Goal: Navigation & Orientation: Find specific page/section

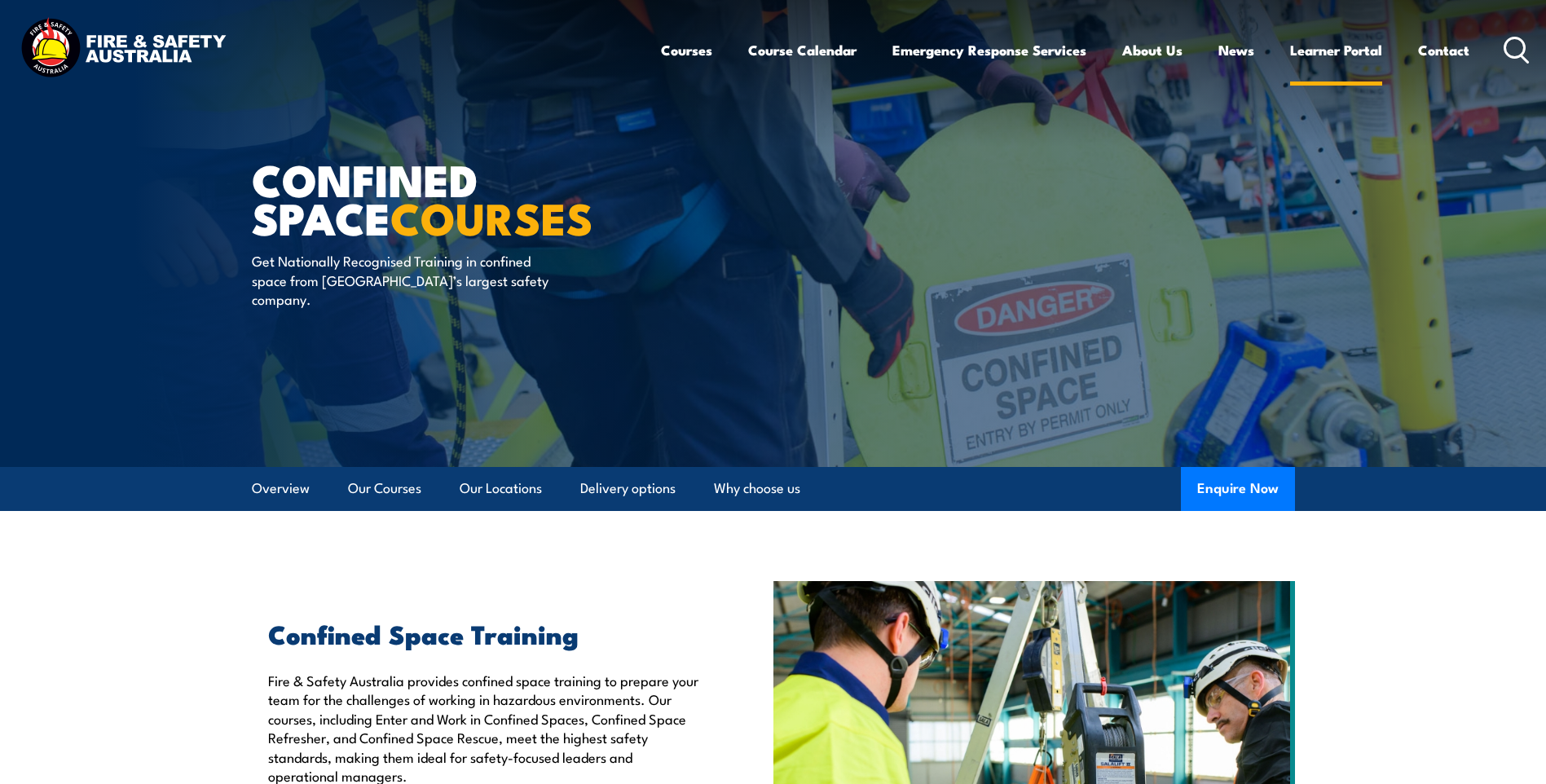
click at [1353, 53] on link "Learner Portal" at bounding box center [1335, 50] width 92 height 43
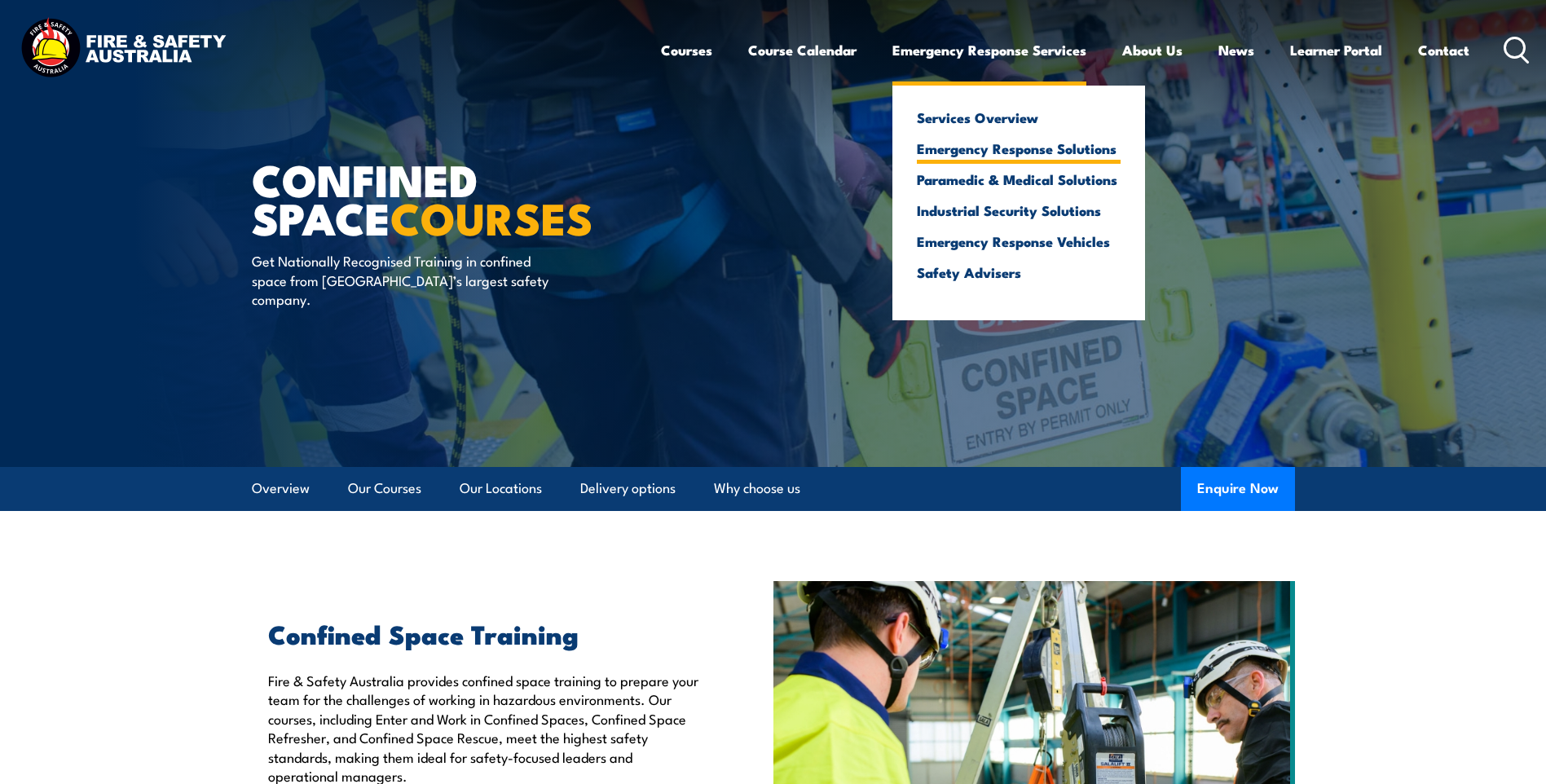
click at [980, 144] on link "Emergency Response Solutions" at bounding box center [1018, 148] width 204 height 14
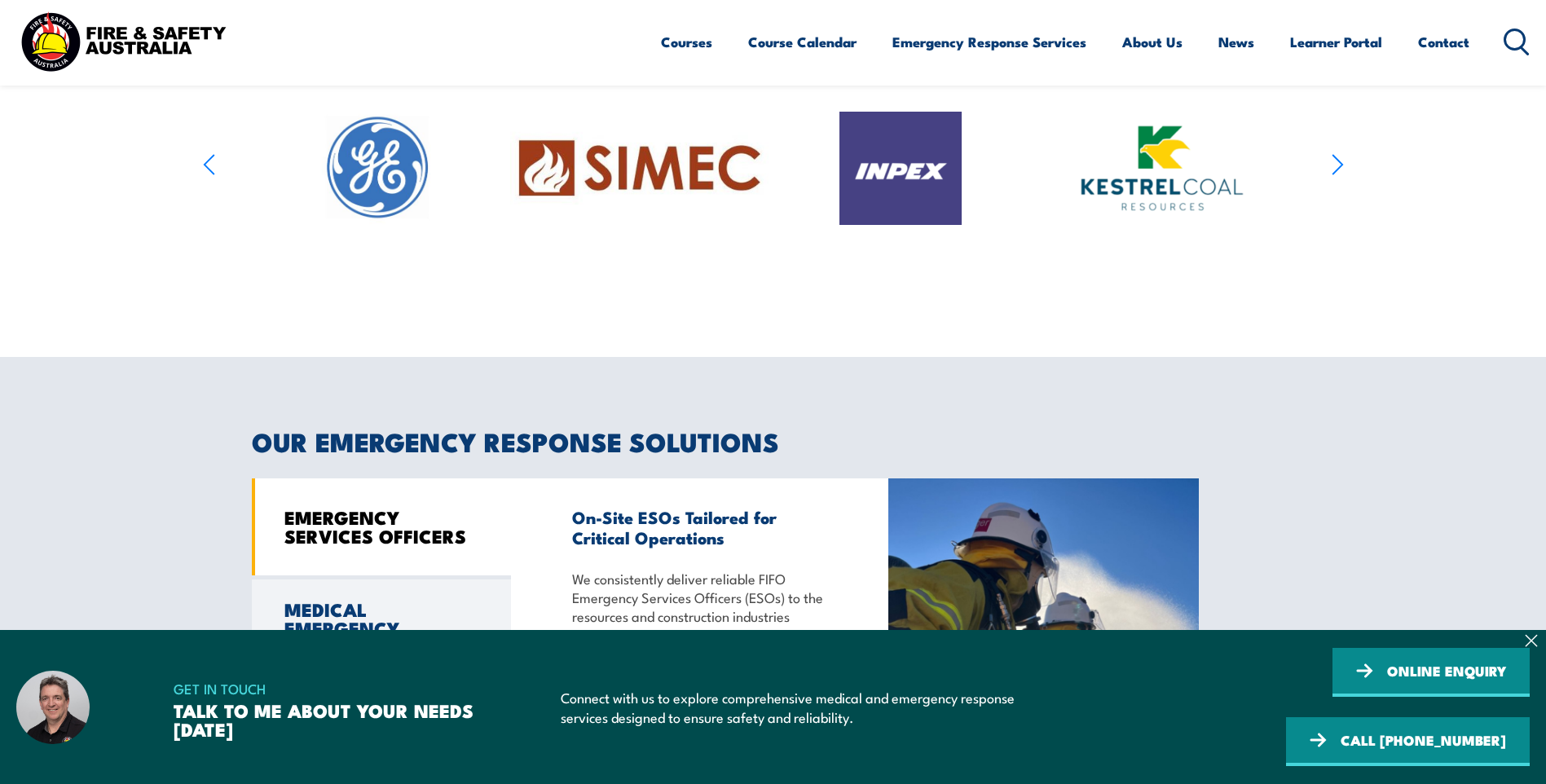
scroll to position [1222, 0]
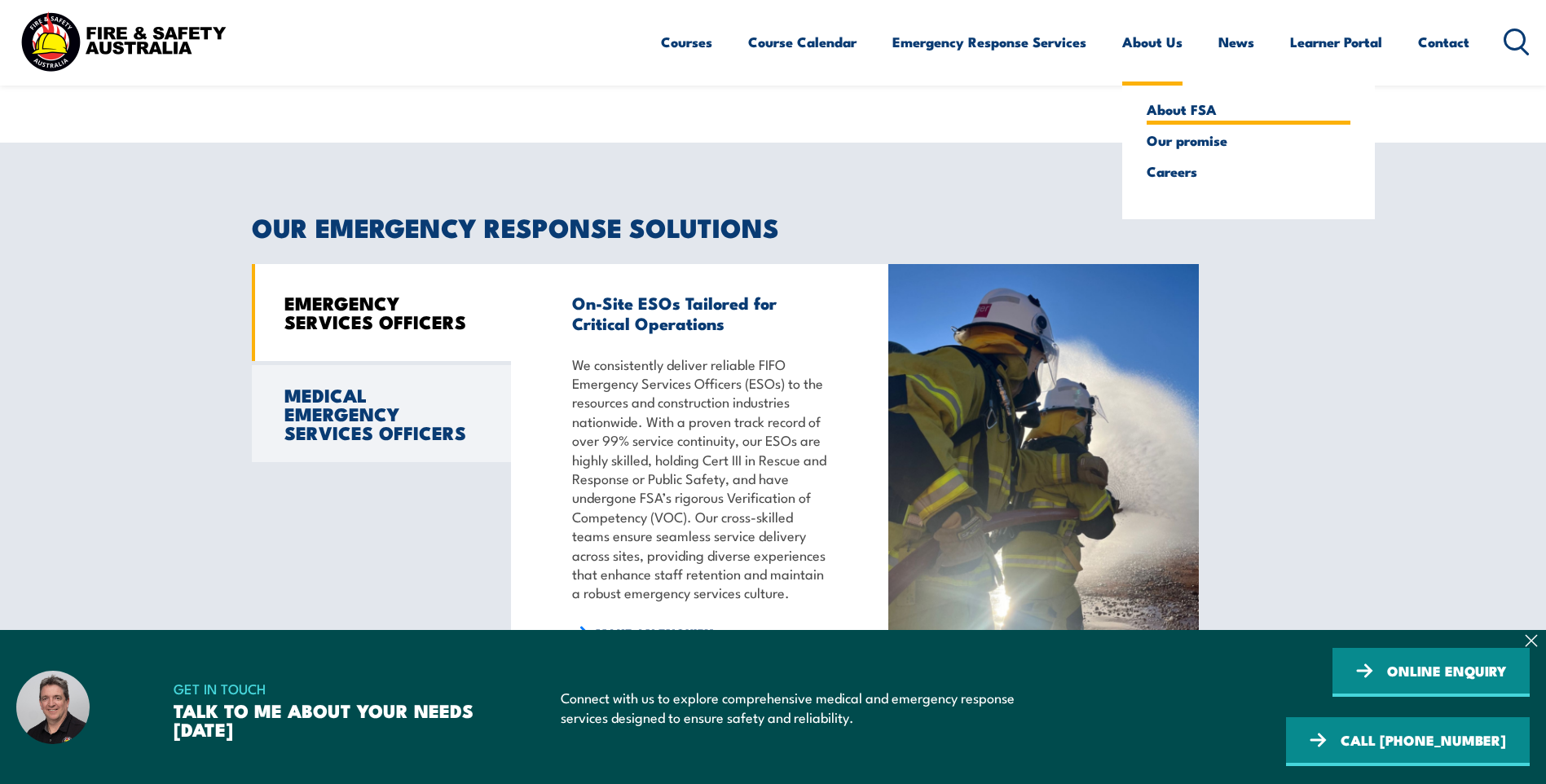
click at [1163, 109] on link "About FSA" at bounding box center [1248, 109] width 204 height 14
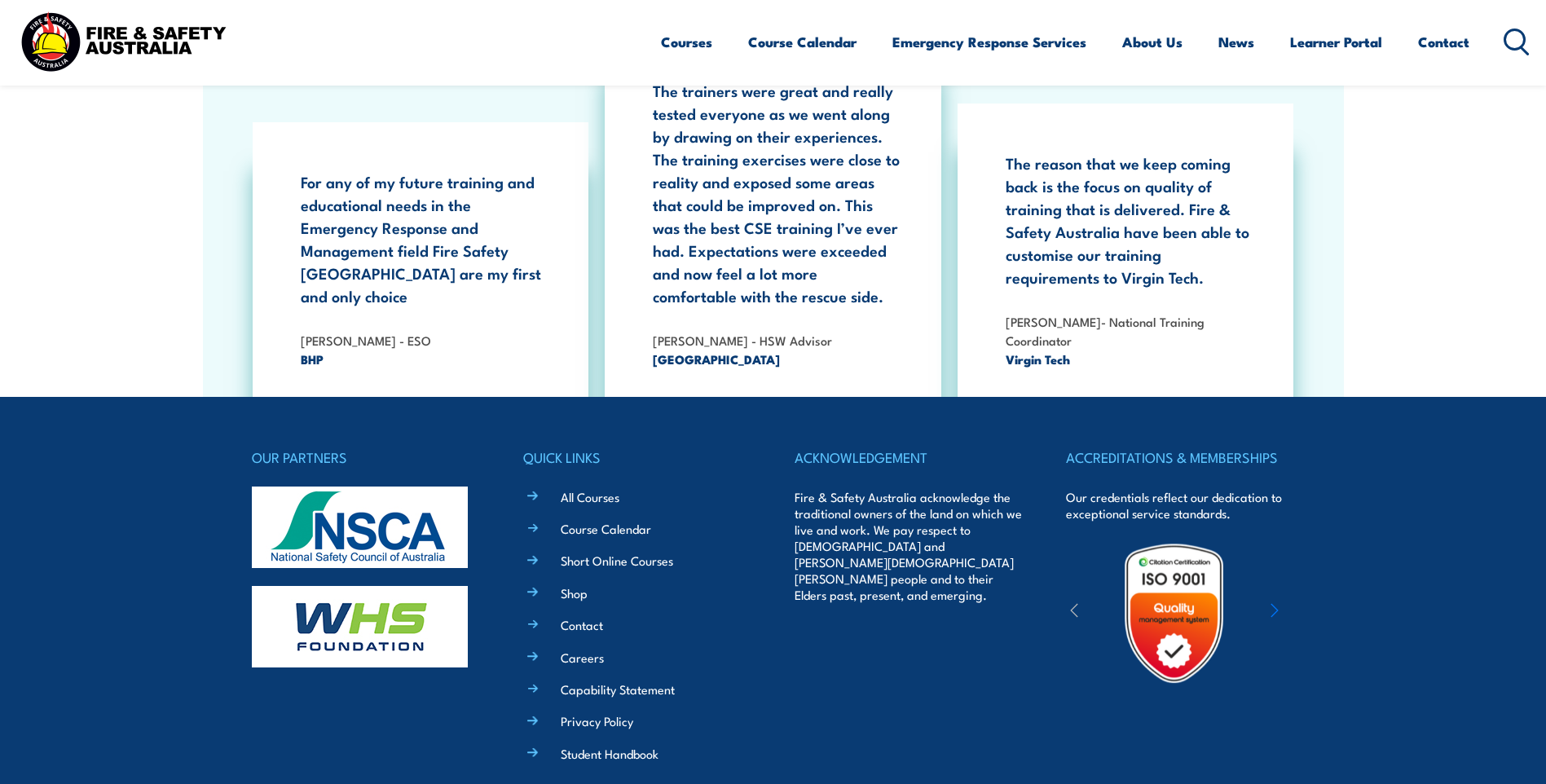
scroll to position [5244, 0]
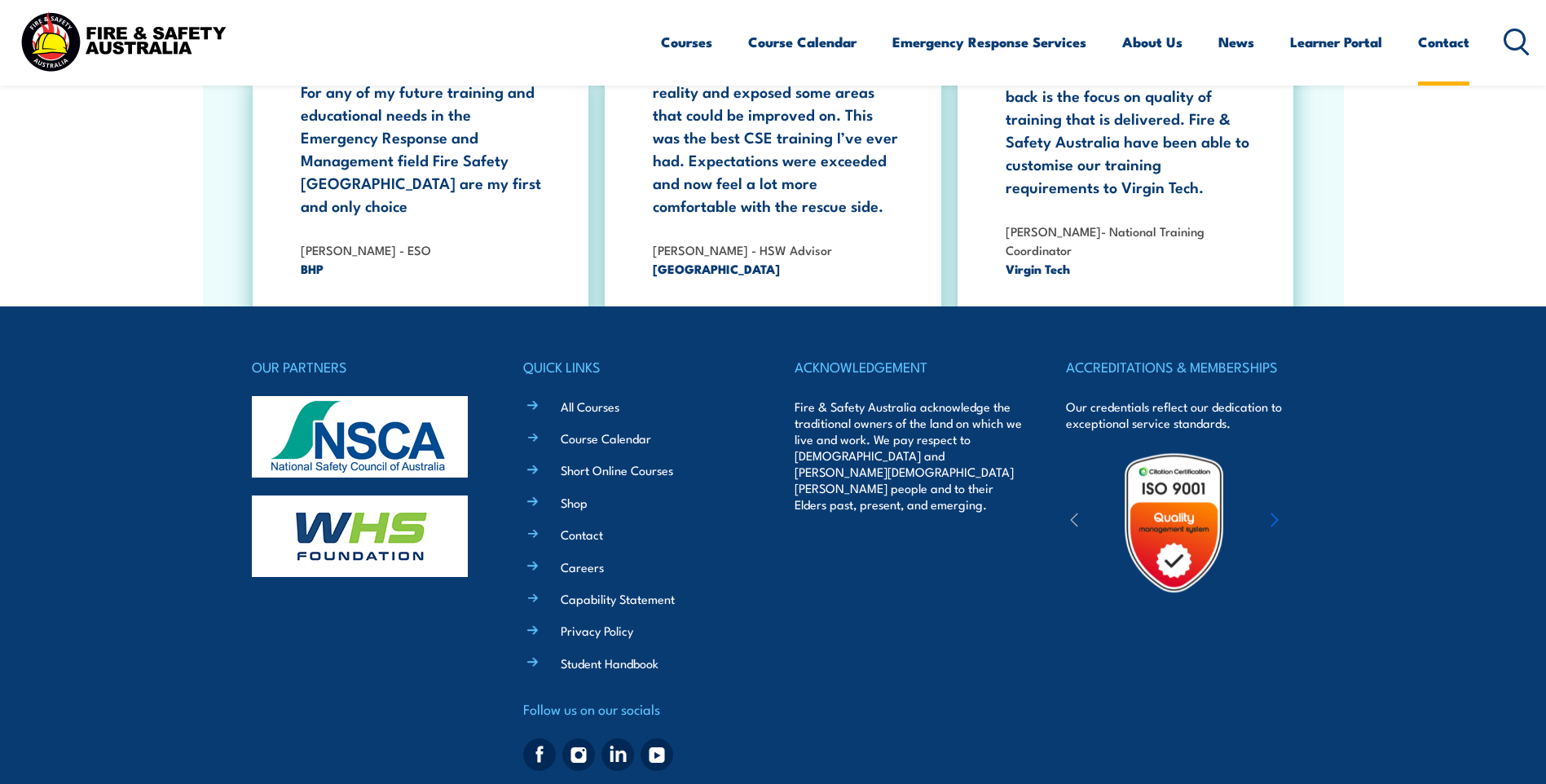
click at [1431, 40] on link "Contact" at bounding box center [1443, 42] width 51 height 43
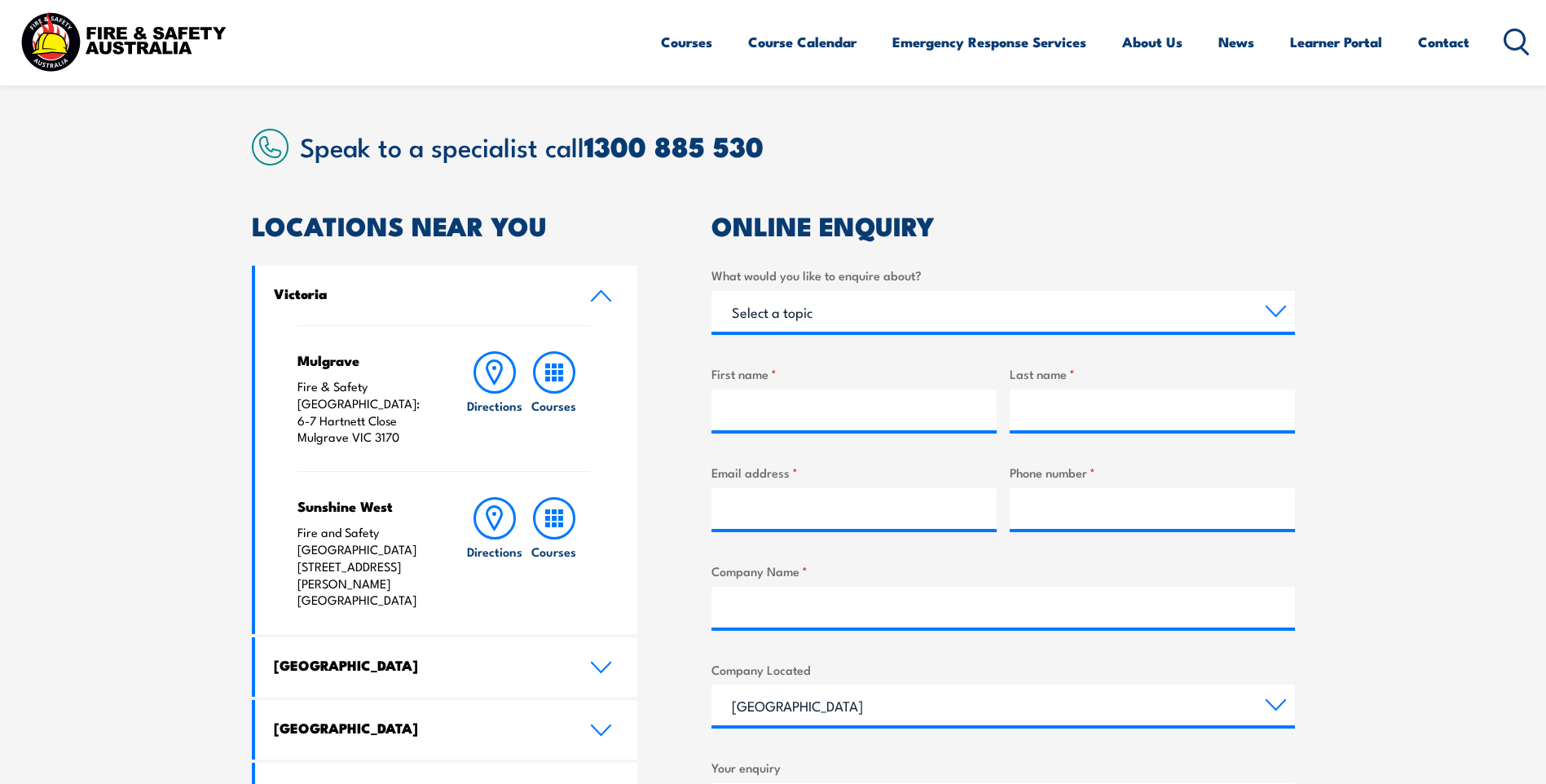
scroll to position [571, 0]
